Goal: Task Accomplishment & Management: Use online tool/utility

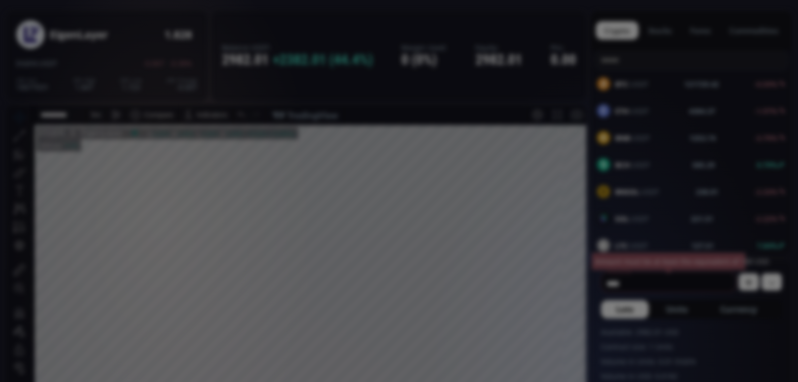
scroll to position [139, 0]
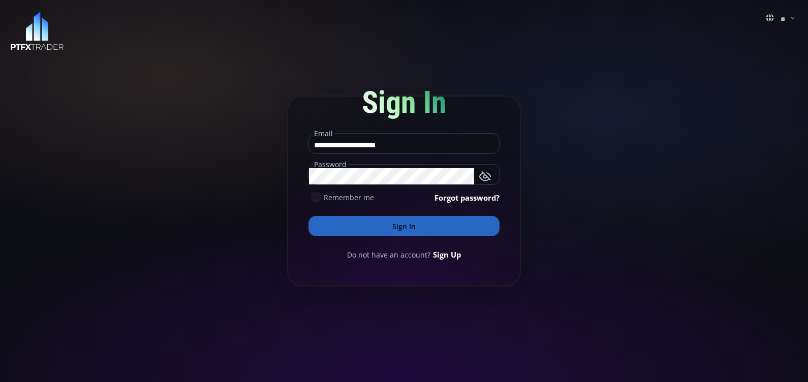
click at [318, 197] on use at bounding box center [316, 197] width 7 height 5
click at [355, 225] on button "Sign In" at bounding box center [403, 226] width 191 height 20
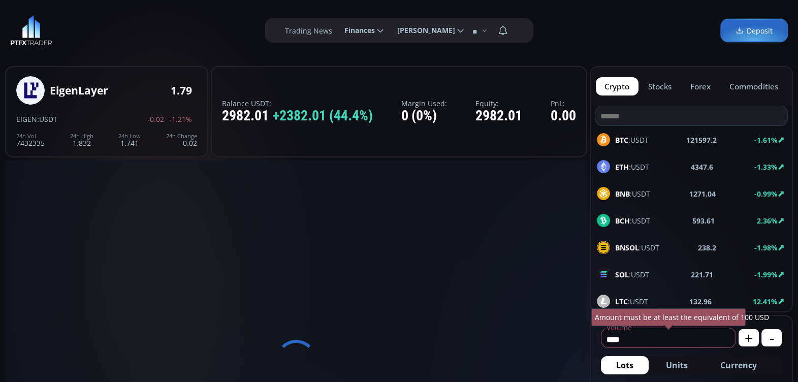
click at [391, 228] on div at bounding box center [296, 360] width 582 height 400
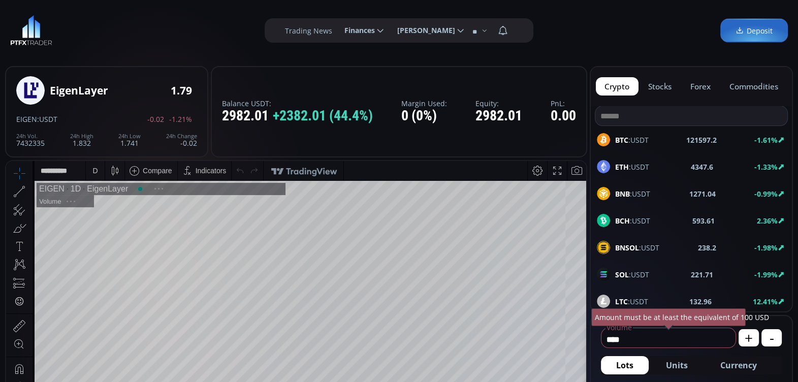
scroll to position [139, 0]
click at [95, 171] on div "D" at bounding box center [94, 171] width 5 height 8
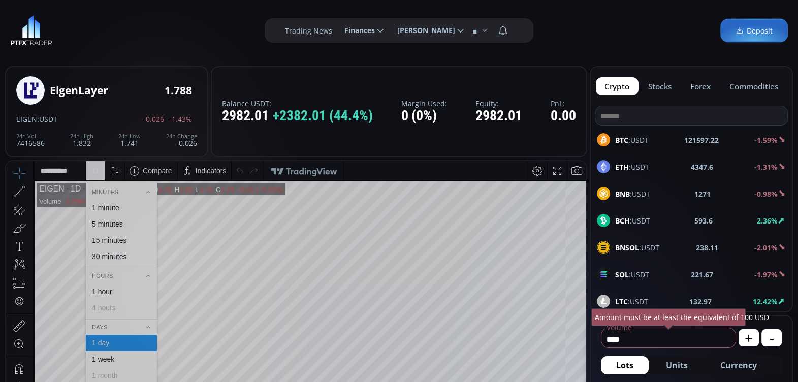
click at [105, 290] on div "1 hour" at bounding box center [102, 292] width 20 height 8
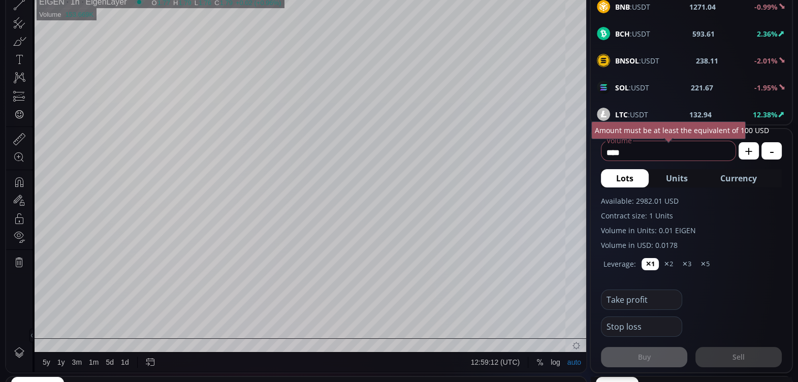
scroll to position [192, 0]
